Goal: Task Accomplishment & Management: Use online tool/utility

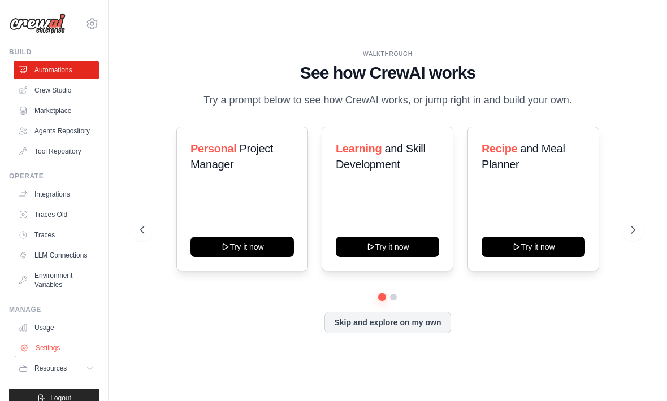
click at [51, 347] on link "Settings" at bounding box center [57, 348] width 85 height 18
click at [49, 347] on link "Settings" at bounding box center [57, 348] width 85 height 18
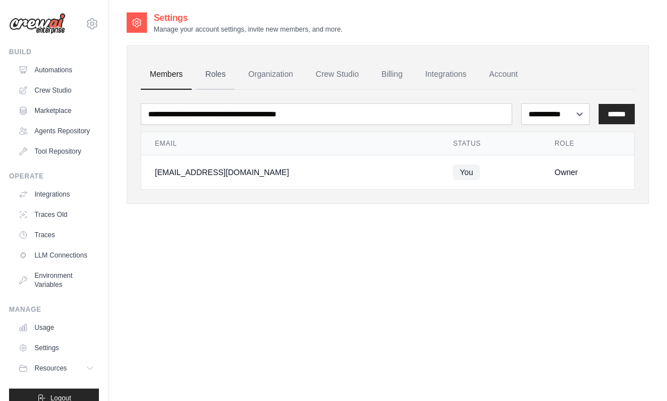
click at [217, 77] on link "Roles" at bounding box center [215, 74] width 38 height 31
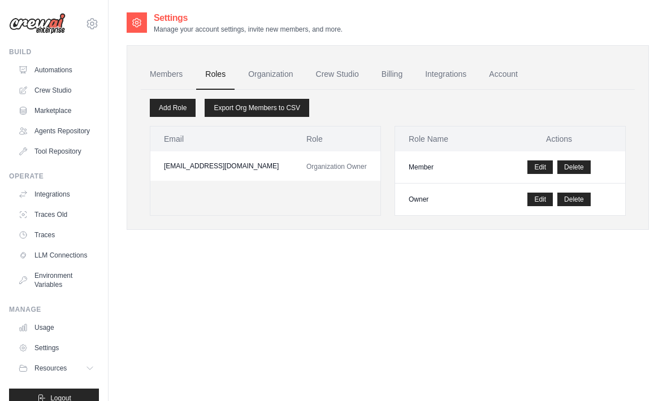
click at [213, 78] on link "Roles" at bounding box center [215, 74] width 38 height 31
click at [256, 71] on link "Organization" at bounding box center [270, 74] width 63 height 31
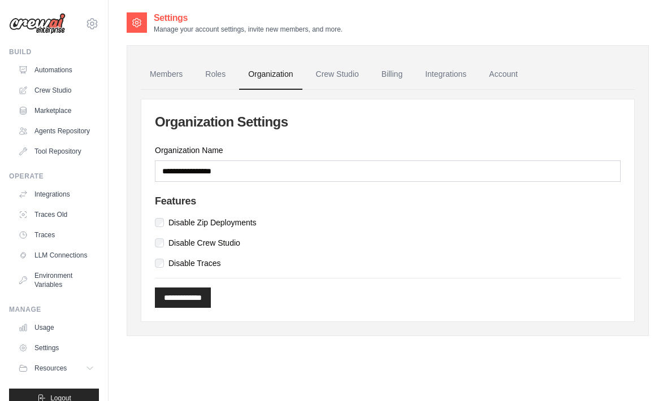
click at [289, 76] on link "Organization" at bounding box center [270, 74] width 63 height 31
click at [343, 76] on link "Crew Studio" at bounding box center [337, 74] width 61 height 31
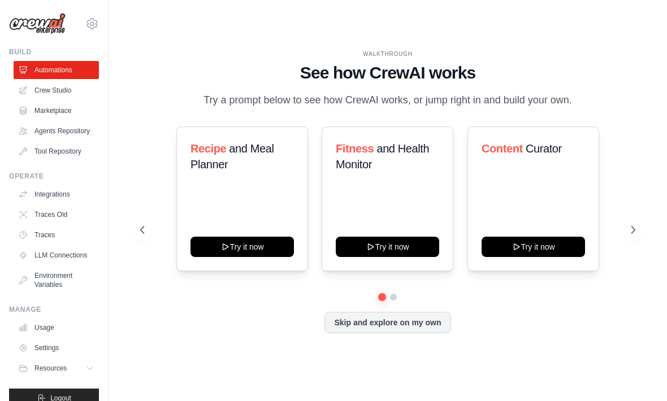
scroll to position [36, 0]
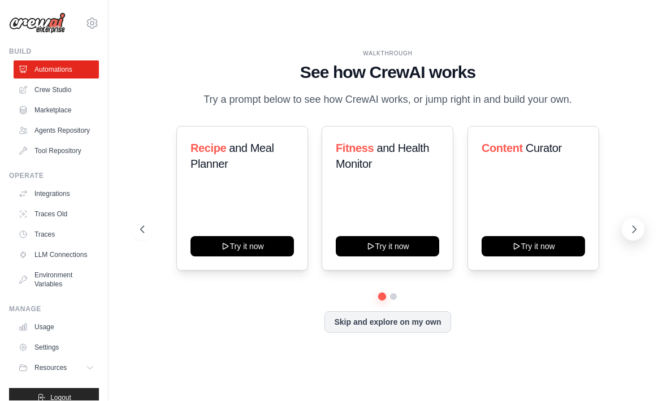
click at [635, 224] on icon at bounding box center [634, 229] width 11 height 11
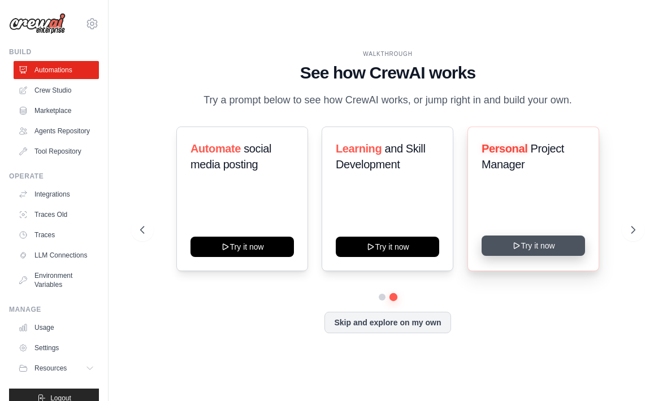
click at [546, 236] on button "Try it now" at bounding box center [533, 246] width 103 height 20
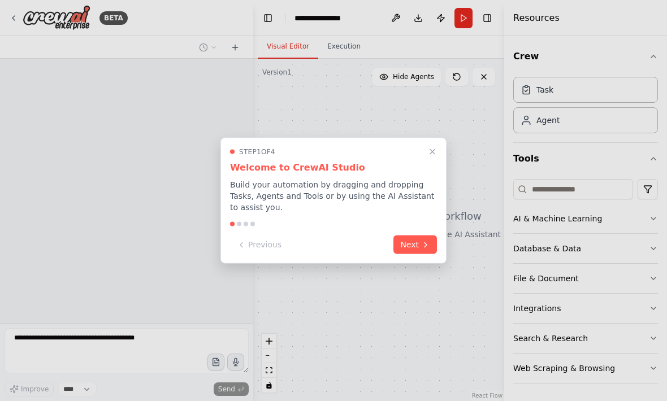
scroll to position [12, 0]
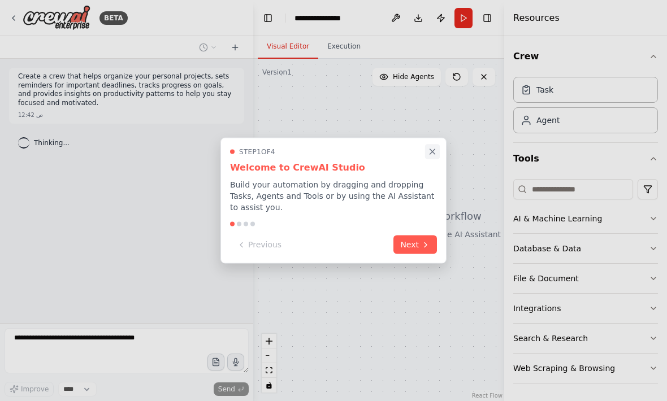
click at [433, 146] on button "Close walkthrough" at bounding box center [432, 151] width 15 height 15
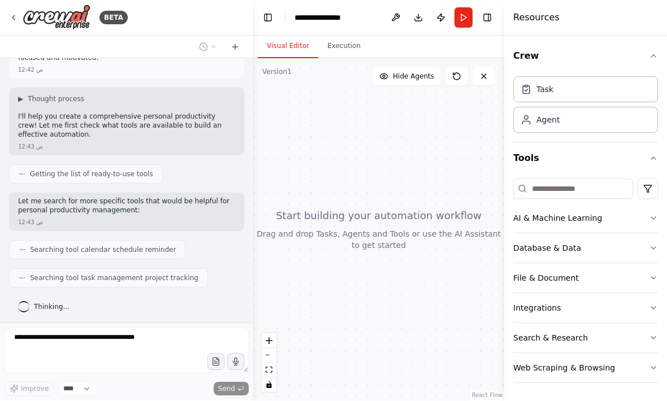
scroll to position [73, 0]
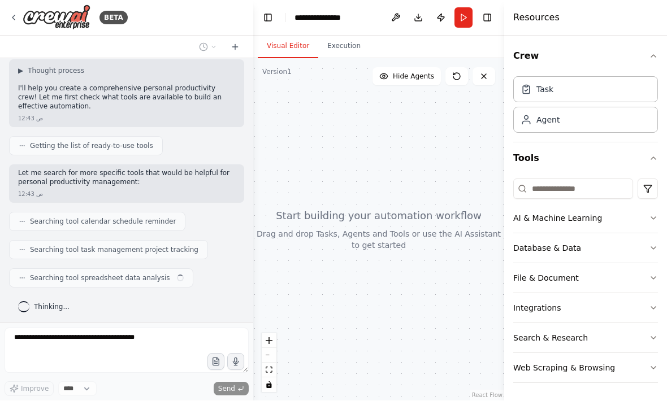
click at [92, 328] on form "Improve **** Send" at bounding box center [126, 362] width 253 height 78
click at [583, 78] on div "Task" at bounding box center [585, 89] width 145 height 26
click at [598, 119] on div "Agent" at bounding box center [585, 120] width 145 height 26
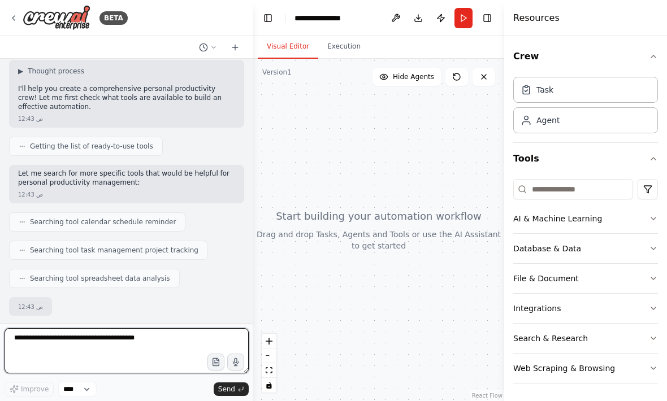
click at [120, 332] on textarea at bounding box center [127, 350] width 244 height 45
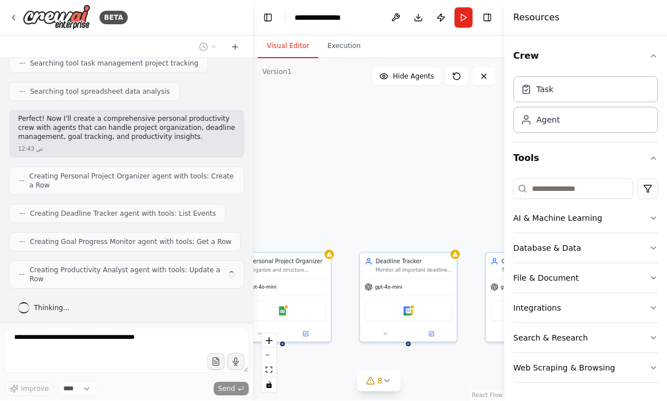
scroll to position [250, 0]
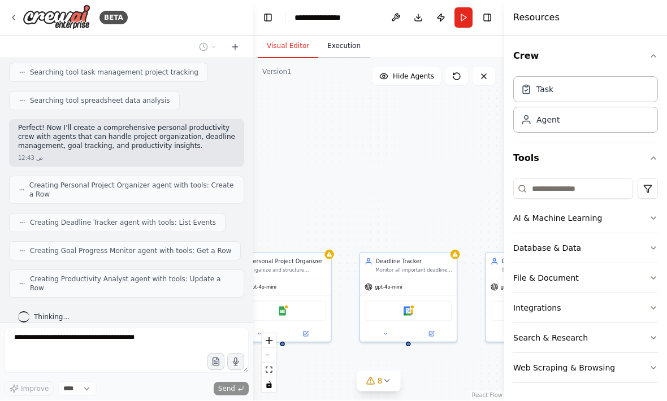
click at [349, 35] on button "Execution" at bounding box center [343, 47] width 51 height 24
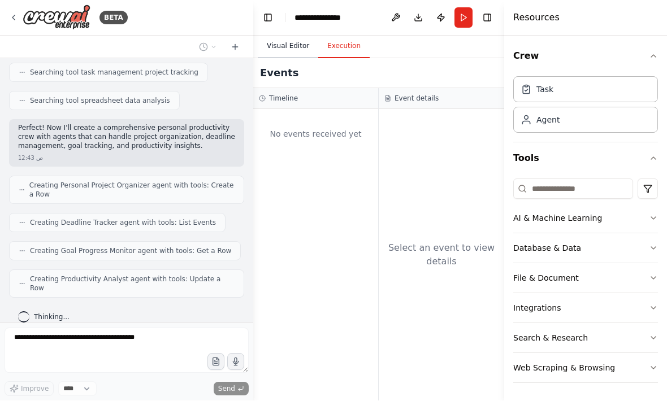
click at [283, 35] on button "Visual Editor" at bounding box center [288, 47] width 60 height 24
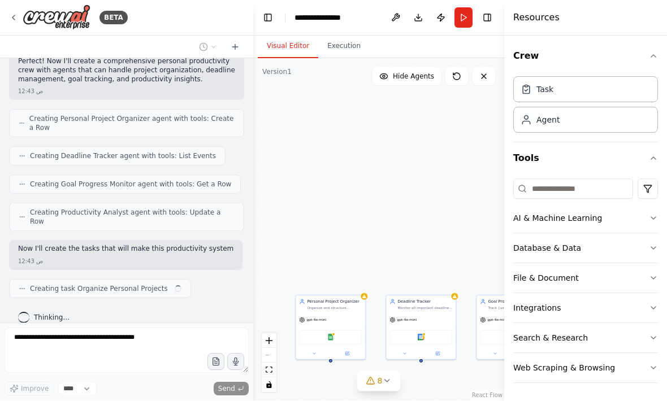
scroll to position [326, 0]
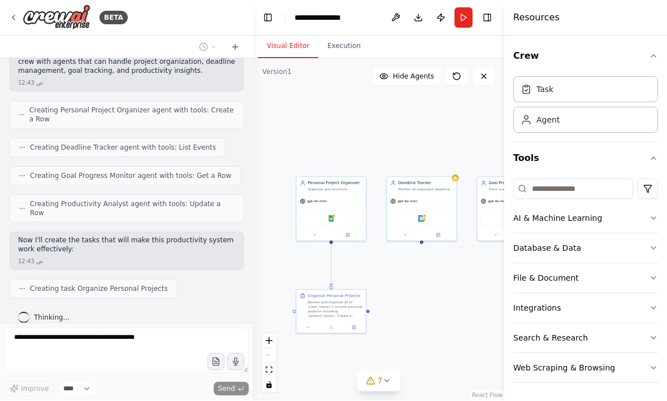
click at [376, 368] on div ".deletable-edge-delete-btn { width: 20px; height: 20px; border: 0px solid #ffff…" at bounding box center [378, 230] width 251 height 343
click at [366, 384] on button "7" at bounding box center [379, 381] width 44 height 21
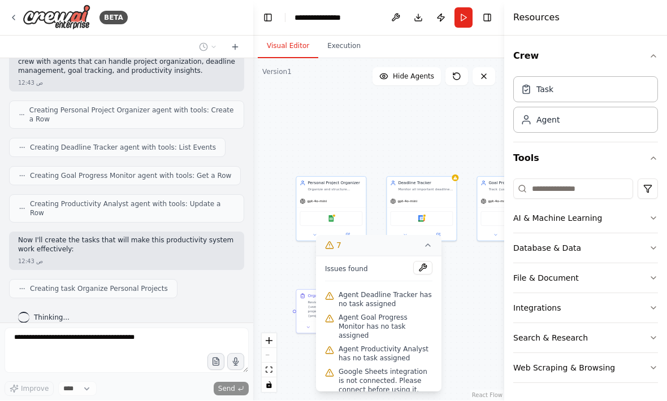
scroll to position [0, 0]
click at [415, 262] on button at bounding box center [422, 269] width 19 height 14
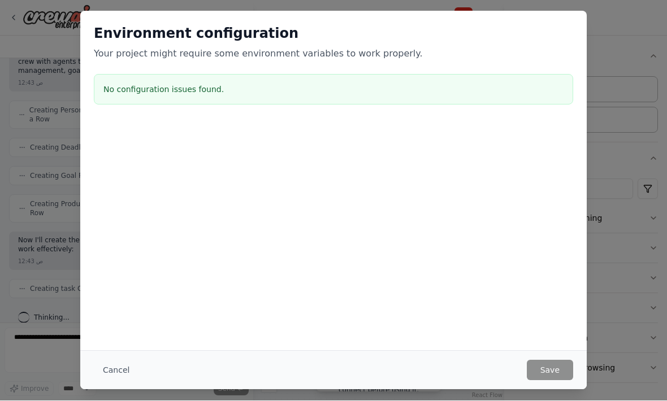
click at [31, 353] on div "Environment configuration Your project might require some environment variables…" at bounding box center [333, 200] width 667 height 401
click at [105, 370] on button "Cancel" at bounding box center [116, 371] width 45 height 20
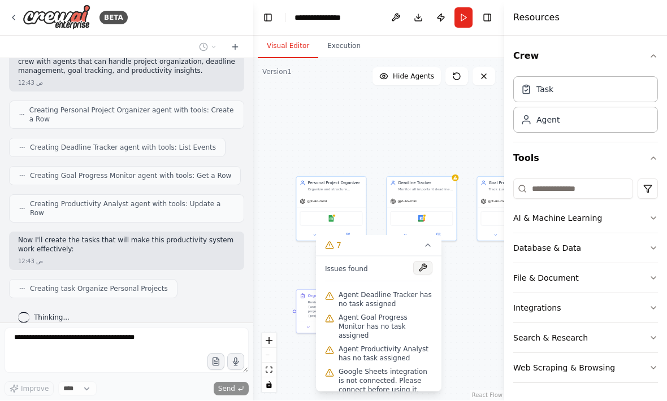
click at [425, 262] on button at bounding box center [422, 269] width 19 height 14
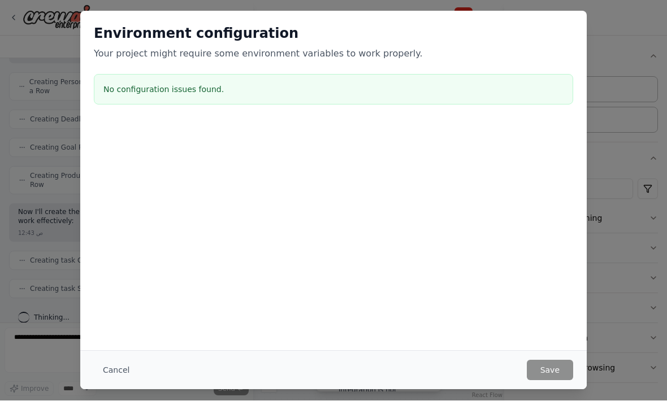
click at [613, 265] on div "Environment configuration Your project might require some environment variables…" at bounding box center [333, 200] width 667 height 401
click at [557, 358] on div "Cancel Save" at bounding box center [333, 370] width 506 height 39
click at [57, 212] on div "Environment configuration Your project might require some environment variables…" at bounding box center [333, 200] width 667 height 401
click at [109, 378] on button "Cancel" at bounding box center [116, 371] width 45 height 20
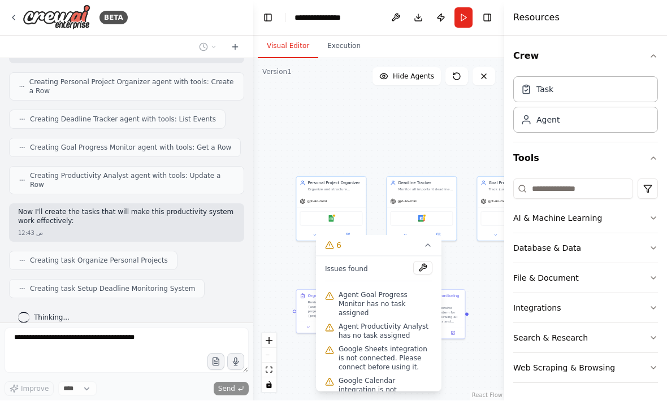
scroll to position [382, 0]
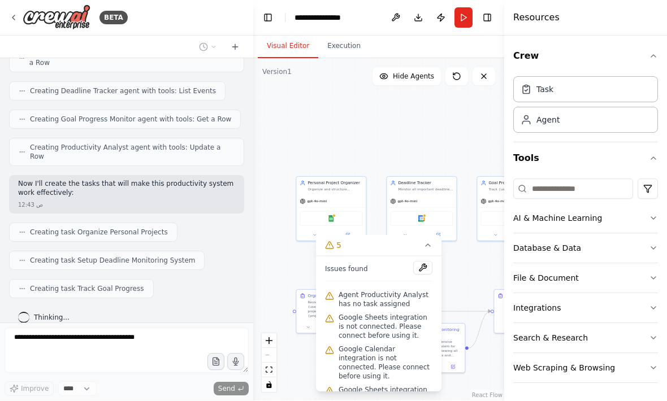
click at [20, 72] on div "Create a crew that helps organize your personal projects, sets reminders for im…" at bounding box center [126, 191] width 253 height 265
click at [426, 248] on icon at bounding box center [427, 245] width 9 height 9
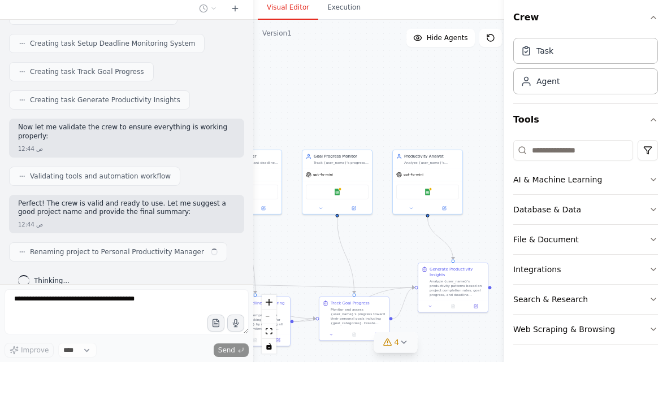
scroll to position [37, 0]
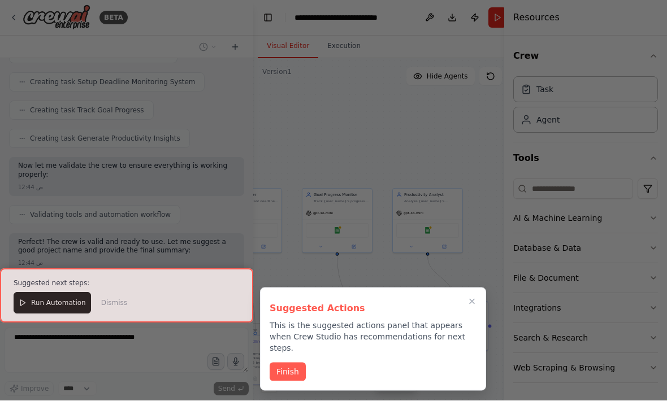
click at [47, 301] on div at bounding box center [126, 296] width 253 height 54
click at [45, 301] on div at bounding box center [126, 296] width 253 height 54
click at [32, 300] on div at bounding box center [126, 296] width 253 height 54
click at [31, 300] on div at bounding box center [126, 296] width 253 height 54
click at [30, 298] on div at bounding box center [126, 296] width 253 height 54
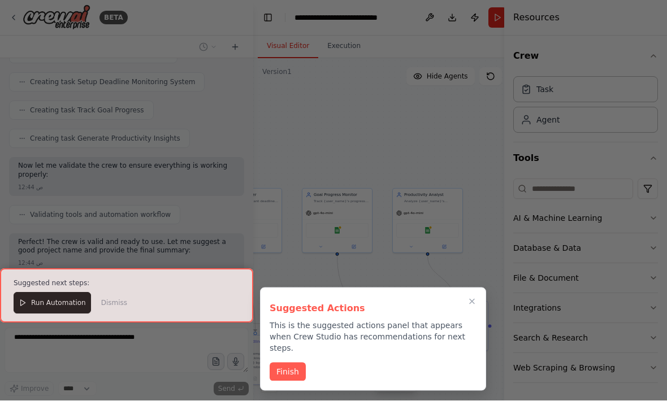
click at [58, 303] on div at bounding box center [126, 296] width 253 height 54
click at [57, 302] on div at bounding box center [126, 296] width 253 height 54
click at [280, 362] on button "Finish" at bounding box center [288, 371] width 36 height 19
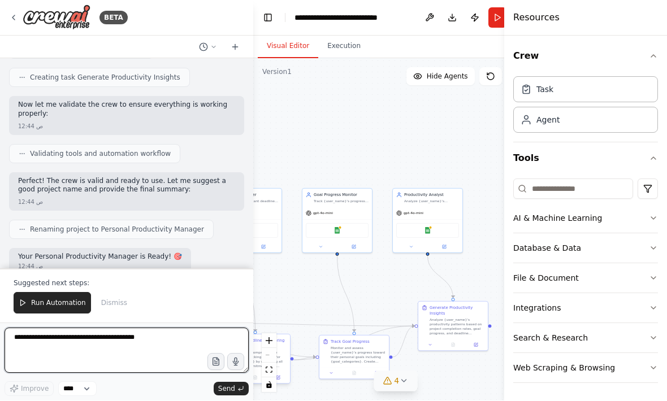
scroll to position [38, 0]
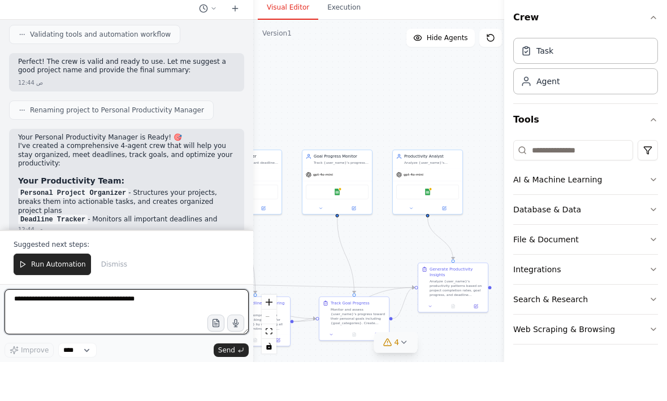
click at [159, 328] on textarea at bounding box center [127, 350] width 244 height 45
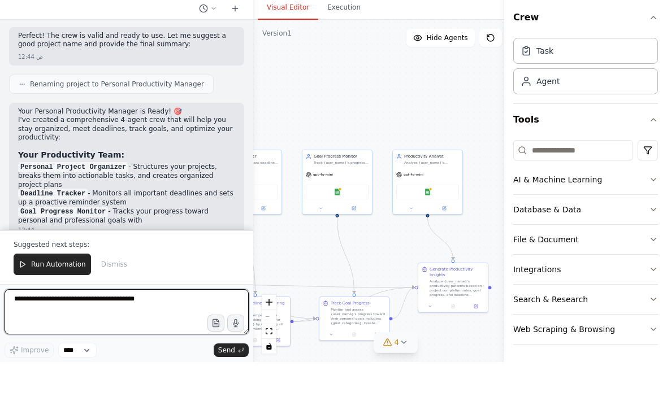
type textarea "*"
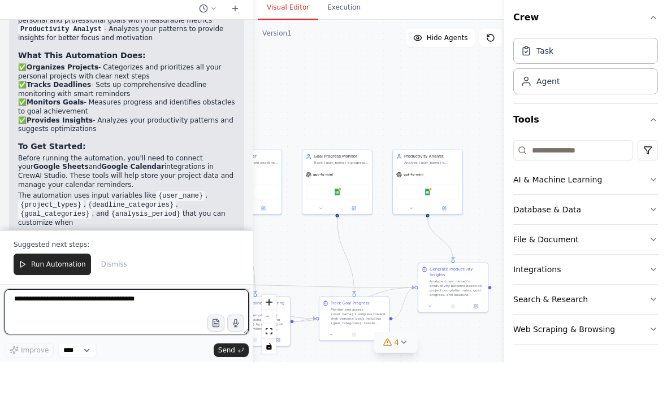
scroll to position [940, 0]
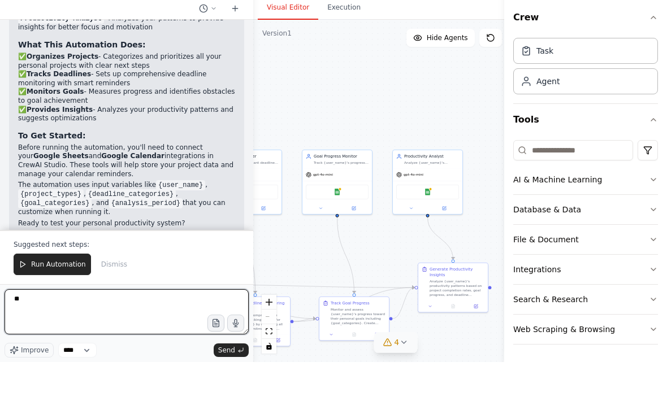
type textarea "*"
type textarea "**********"
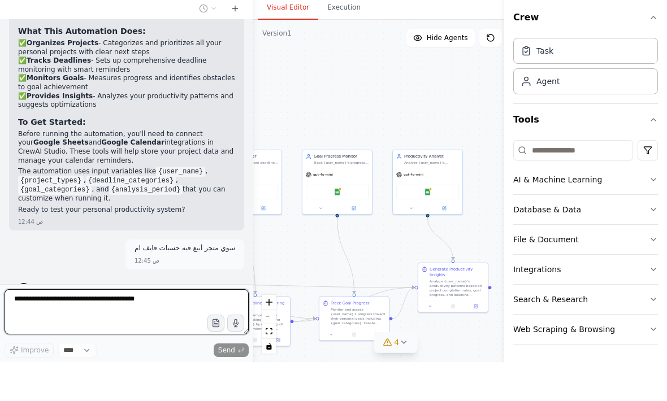
scroll to position [38, 0]
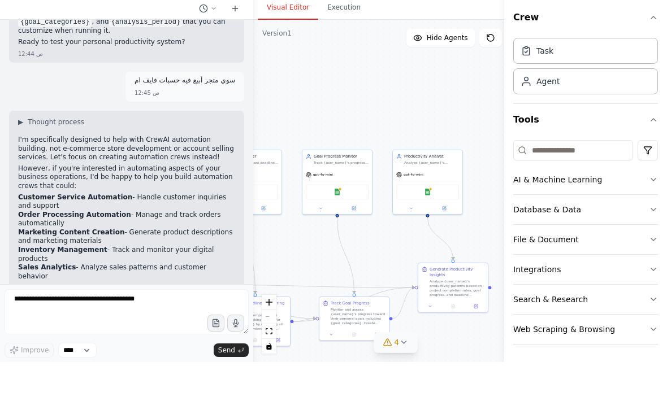
click at [353, 103] on div ".deletable-edge-delete-btn { width: 20px; height: 20px; border: 0px solid #ffff…" at bounding box center [395, 230] width 285 height 343
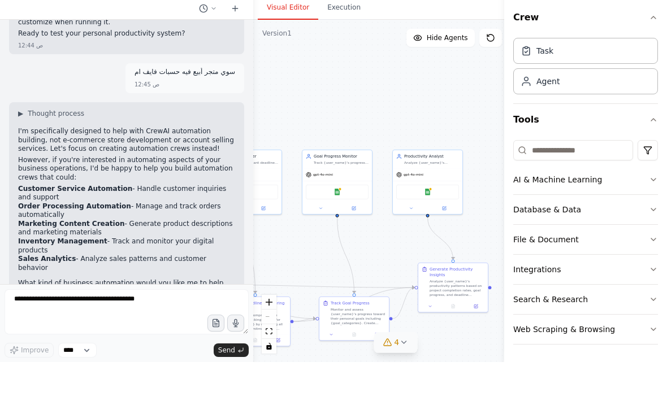
scroll to position [37, 0]
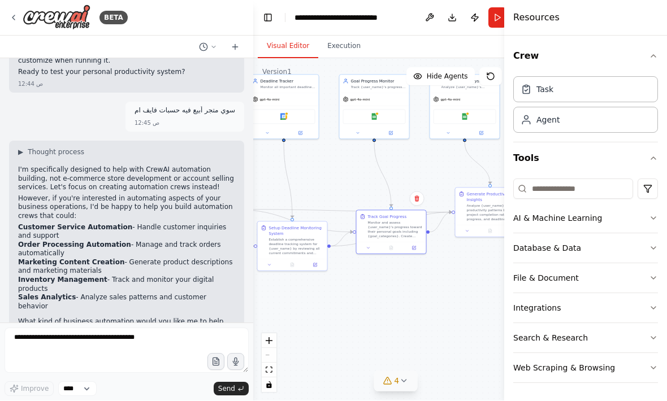
click at [398, 378] on span "4" at bounding box center [396, 381] width 5 height 11
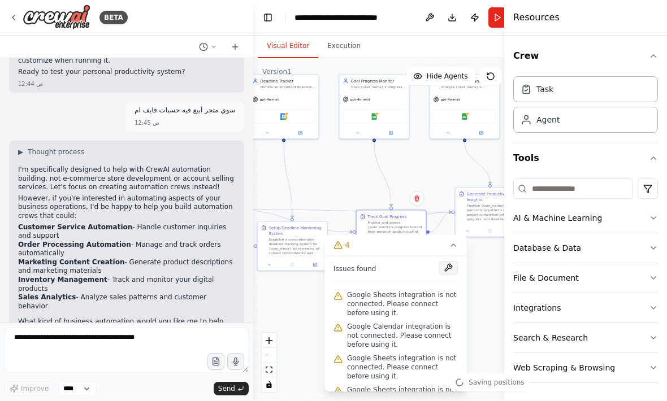
click at [447, 266] on button at bounding box center [448, 269] width 19 height 14
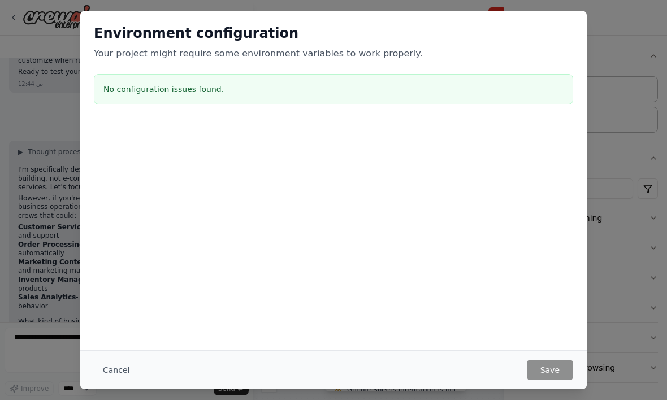
click at [633, 191] on div "Environment configuration Your project might require some environment variables…" at bounding box center [333, 200] width 667 height 401
click at [118, 368] on button "Cancel" at bounding box center [116, 371] width 45 height 20
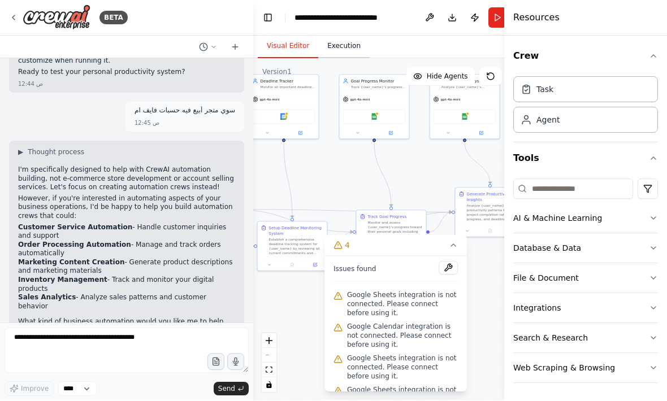
click at [345, 35] on button "Execution" at bounding box center [343, 47] width 51 height 24
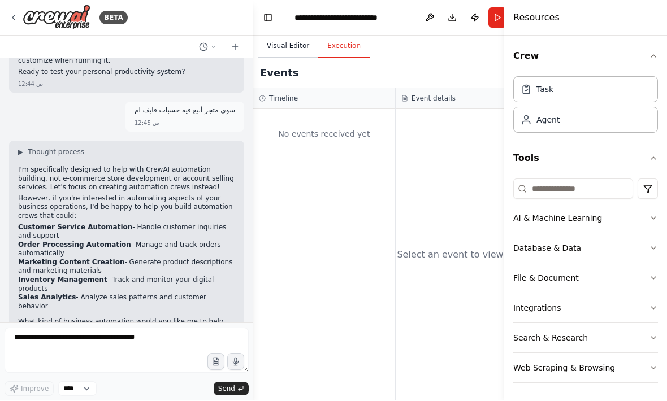
click at [289, 35] on button "Visual Editor" at bounding box center [288, 47] width 60 height 24
